Goal: Understand process/instructions

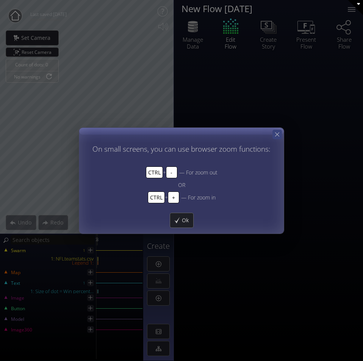
click at [275, 132] on icon at bounding box center [277, 134] width 7 height 7
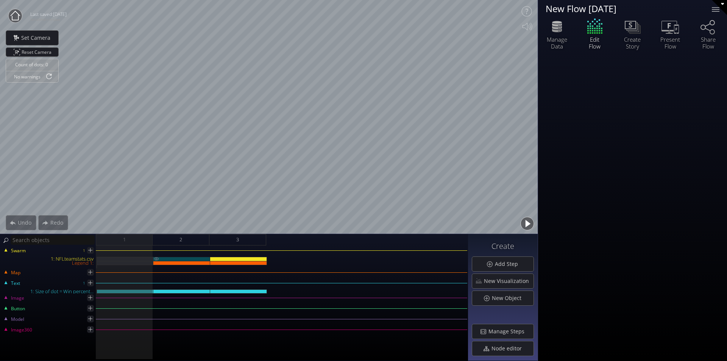
click at [194, 257] on div "1: NFLteamstats.csv" at bounding box center [181, 259] width 57 height 4
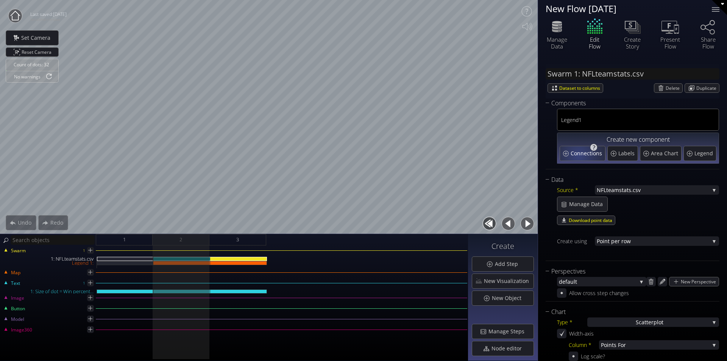
click at [363, 155] on span "Connections" at bounding box center [587, 154] width 33 height 8
type input "Swarm 1: Connections 1"
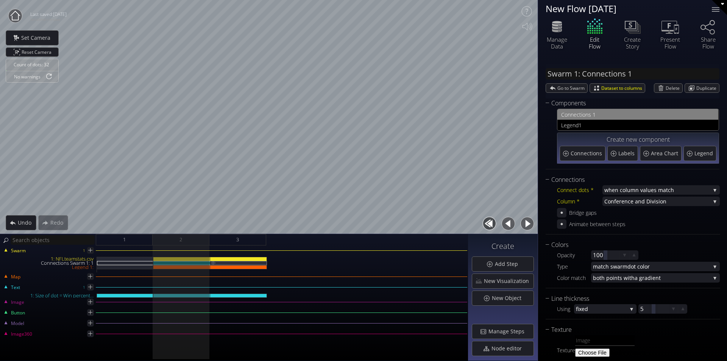
click at [239, 261] on div "Connections Swarm 1: 1" at bounding box center [238, 263] width 57 height 4
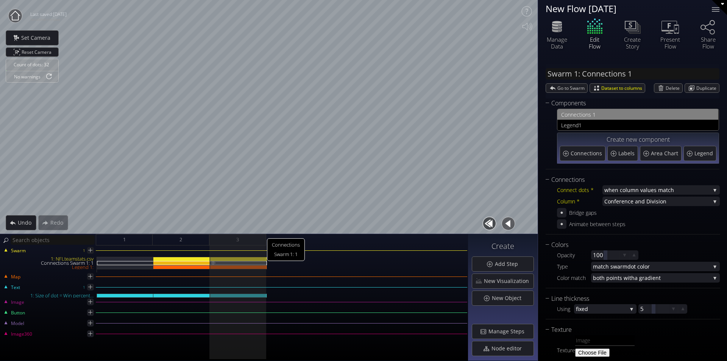
click at [212, 261] on img at bounding box center [213, 262] width 6 height 3
click at [177, 263] on div "Connections Swarm 1: 1" at bounding box center [181, 263] width 57 height 4
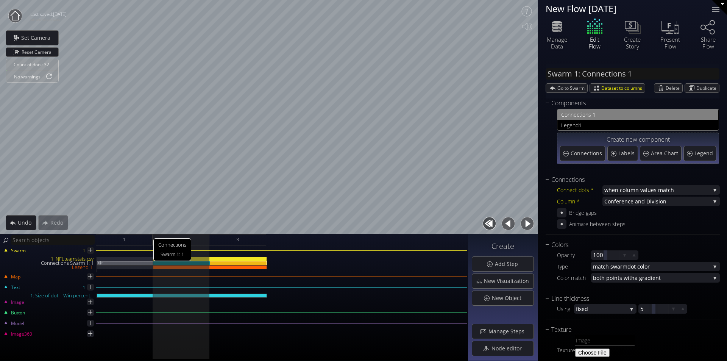
click at [149, 264] on div "Connections Swarm 1: 1" at bounding box center [125, 263] width 56 height 4
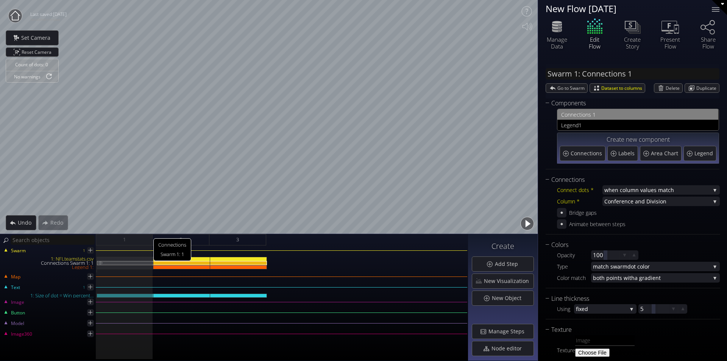
click at [99, 261] on img at bounding box center [100, 262] width 6 height 3
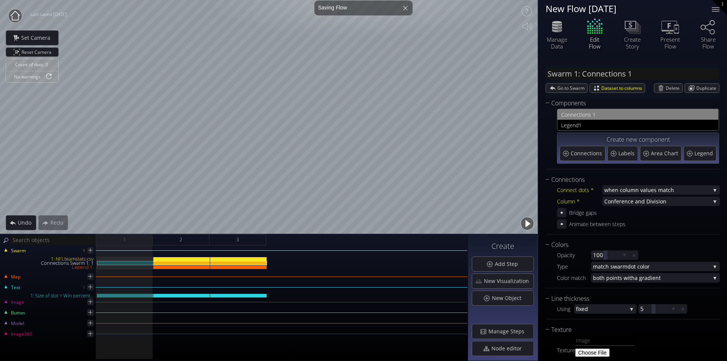
click at [363, 225] on button "button" at bounding box center [527, 223] width 17 height 17
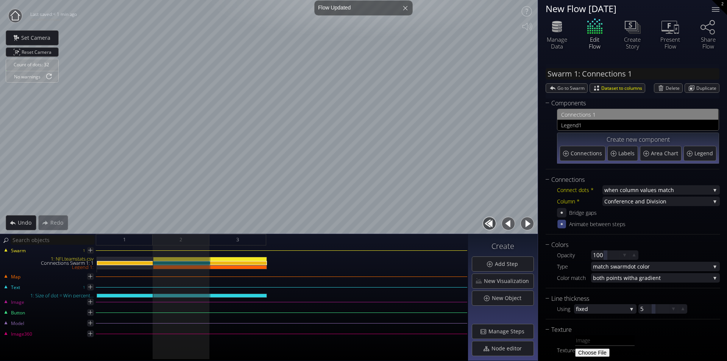
click at [363, 228] on div at bounding box center [562, 224] width 9 height 9
click at [363, 224] on button "button" at bounding box center [508, 223] width 17 height 17
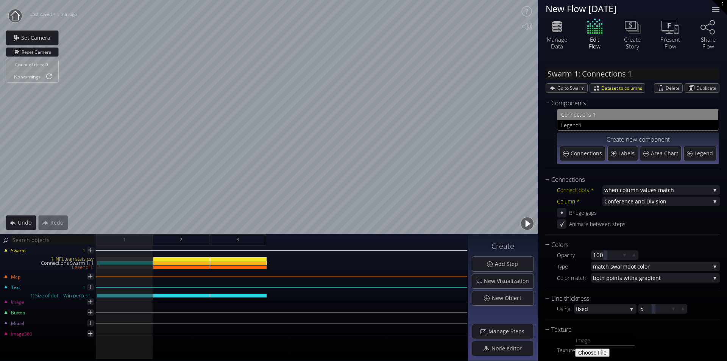
click at [363, 224] on button "button" at bounding box center [527, 223] width 17 height 17
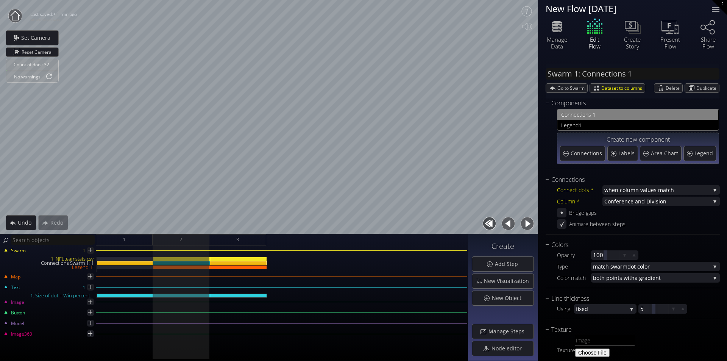
click at [363, 224] on button "button" at bounding box center [527, 223] width 17 height 17
